Goal: Find specific page/section

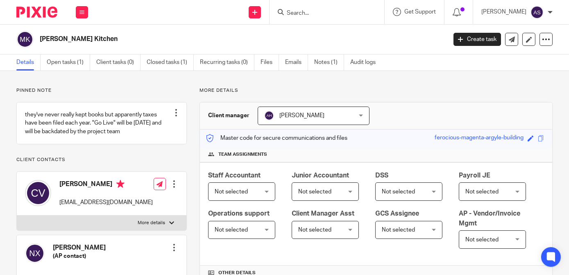
drag, startPoint x: 41, startPoint y: 39, endPoint x: 100, endPoint y: 43, distance: 59.6
click at [100, 43] on h2 "[PERSON_NAME] Kitchen" at bounding box center [200, 39] width 321 height 9
copy h2 "[PERSON_NAME] Kitchen"
click at [79, 9] on button at bounding box center [82, 12] width 12 height 12
click at [82, 63] on link "Clients" at bounding box center [80, 62] width 19 height 6
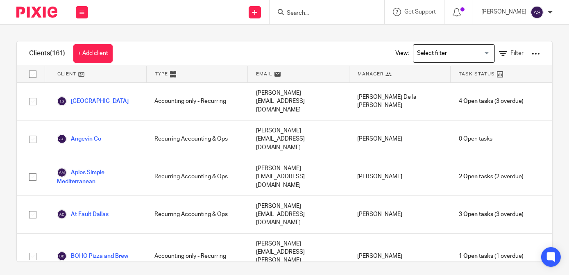
scroll to position [1760, 0]
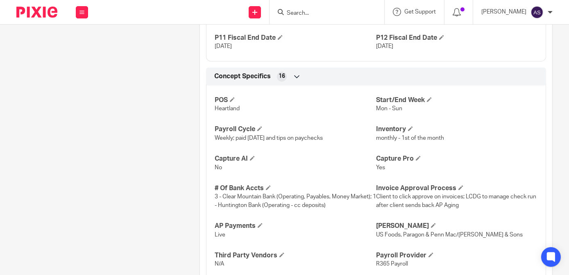
scroll to position [703, 0]
click at [531, 122] on div "POS Heartland Start/End Week Mon - Sun Payroll Cycle Weekly; paid [DATE] and ti…" at bounding box center [376, 209] width 340 height 259
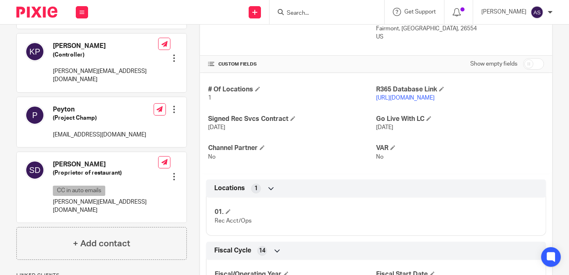
scroll to position [235, 0]
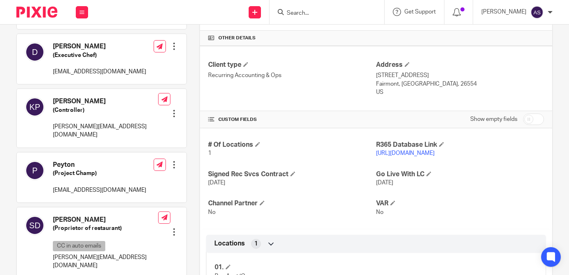
click at [433, 151] on link "https://muriales365.restaurant365.com/" at bounding box center [405, 153] width 59 height 6
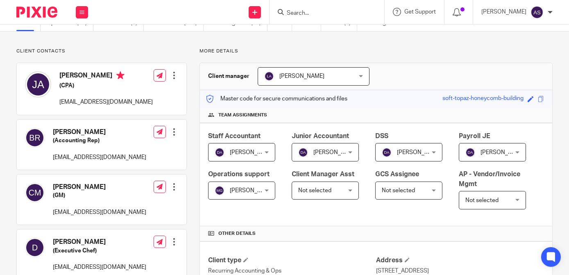
scroll to position [0, 0]
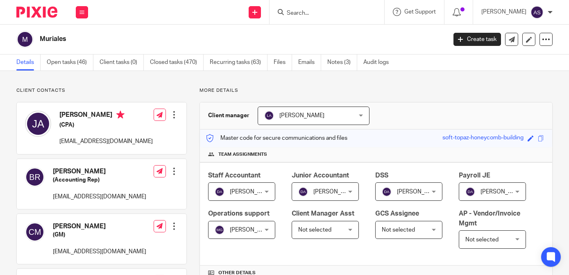
drag, startPoint x: 64, startPoint y: 38, endPoint x: 39, endPoint y: 38, distance: 24.2
click at [40, 38] on h2 "Muriales" at bounding box center [200, 39] width 321 height 9
copy h2 "Muriales"
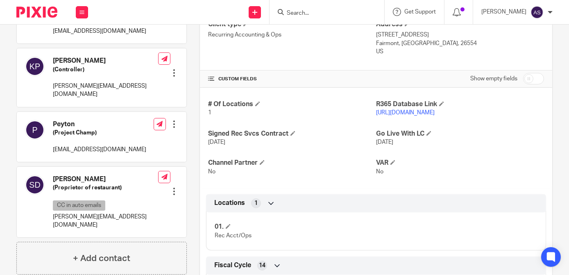
scroll to position [272, 0]
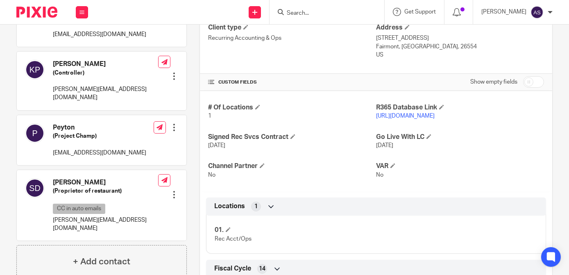
click at [434, 115] on link "https://muriales365.restaurant365.com/" at bounding box center [405, 116] width 59 height 6
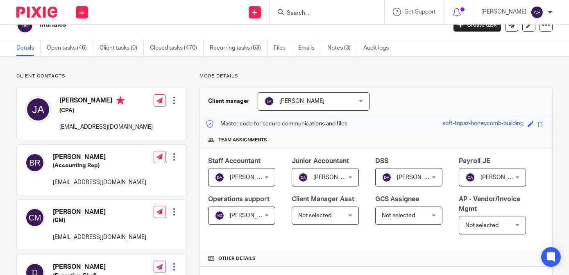
scroll to position [14, 0]
